Goal: Task Accomplishment & Management: Use online tool/utility

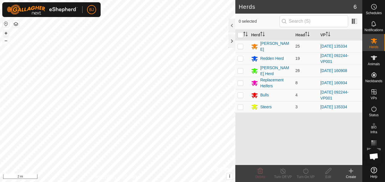
click at [7, 33] on button "+" at bounding box center [6, 33] width 7 height 7
click at [5, 36] on button "+" at bounding box center [6, 33] width 7 height 7
click at [5, 33] on button "+" at bounding box center [6, 33] width 7 height 7
click at [7, 36] on button "+" at bounding box center [6, 33] width 7 height 7
click at [5, 34] on button "+" at bounding box center [6, 33] width 7 height 7
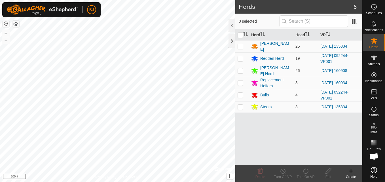
click at [212, 0] on html "BJ Schedules Notifications Herds Animals Neckbands VPs Status Infra Heatmap Hel…" at bounding box center [192, 91] width 385 height 182
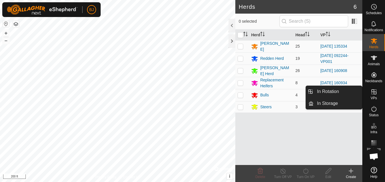
click at [370, 94] on es-virtualpaddocks-svg-icon at bounding box center [374, 91] width 10 height 9
click at [339, 88] on link "In Rotation" at bounding box center [338, 91] width 49 height 11
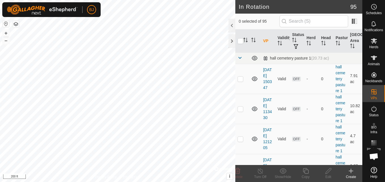
click at [352, 175] on div "Create" at bounding box center [351, 177] width 23 height 5
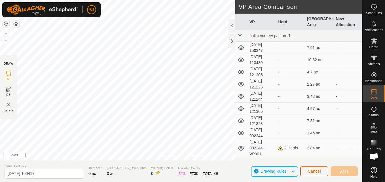
click at [312, 176] on button "Cancel" at bounding box center [315, 172] width 28 height 10
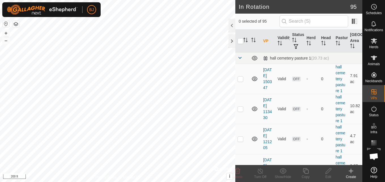
click at [354, 175] on div "Create" at bounding box center [351, 177] width 23 height 5
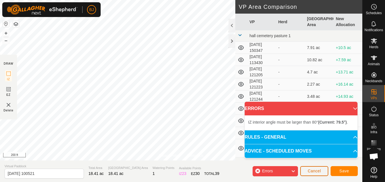
click at [306, 174] on button "Cancel" at bounding box center [315, 171] width 28 height 10
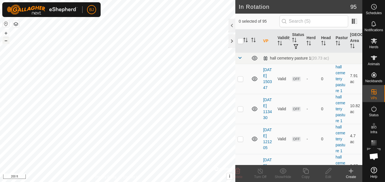
click at [7, 41] on button "–" at bounding box center [6, 40] width 7 height 7
click at [6, 41] on button "–" at bounding box center [6, 40] width 7 height 7
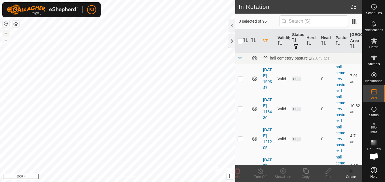
click at [7, 29] on div "+ – ⇧ i © Mapbox , © OpenStreetMap , Improve this map 5000 ft" at bounding box center [118, 91] width 236 height 182
click at [5, 33] on button "+" at bounding box center [6, 33] width 7 height 7
click at [7, 32] on button "+" at bounding box center [6, 33] width 7 height 7
click at [5, 35] on button "+" at bounding box center [6, 33] width 7 height 7
click at [91, 5] on div "BJ My Account Settings Logout Schedules Notifications Herds Animals Neckbands V…" at bounding box center [192, 91] width 385 height 182
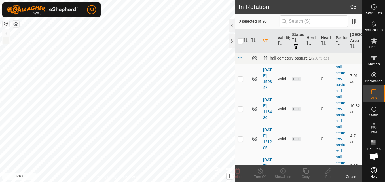
click at [4, 41] on button "–" at bounding box center [6, 40] width 7 height 7
click at [5, 33] on button "+" at bounding box center [6, 33] width 7 height 7
click at [351, 172] on icon at bounding box center [351, 171] width 0 height 4
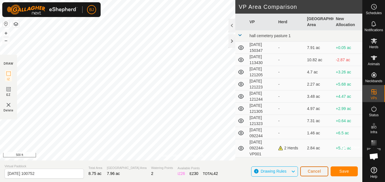
click at [309, 170] on span "Cancel" at bounding box center [314, 171] width 13 height 5
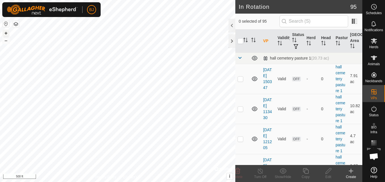
click at [6, 33] on button "+" at bounding box center [6, 33] width 7 height 7
click at [353, 170] on icon at bounding box center [351, 171] width 7 height 7
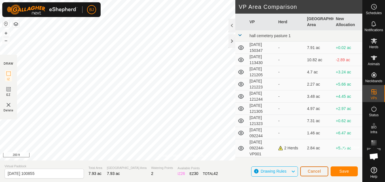
click at [305, 172] on button "Cancel" at bounding box center [315, 172] width 28 height 10
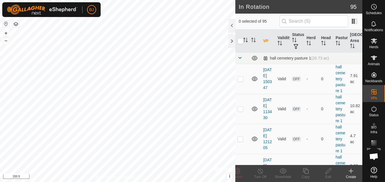
click at [305, 172] on icon at bounding box center [306, 171] width 6 height 6
